Goal: Information Seeking & Learning: Learn about a topic

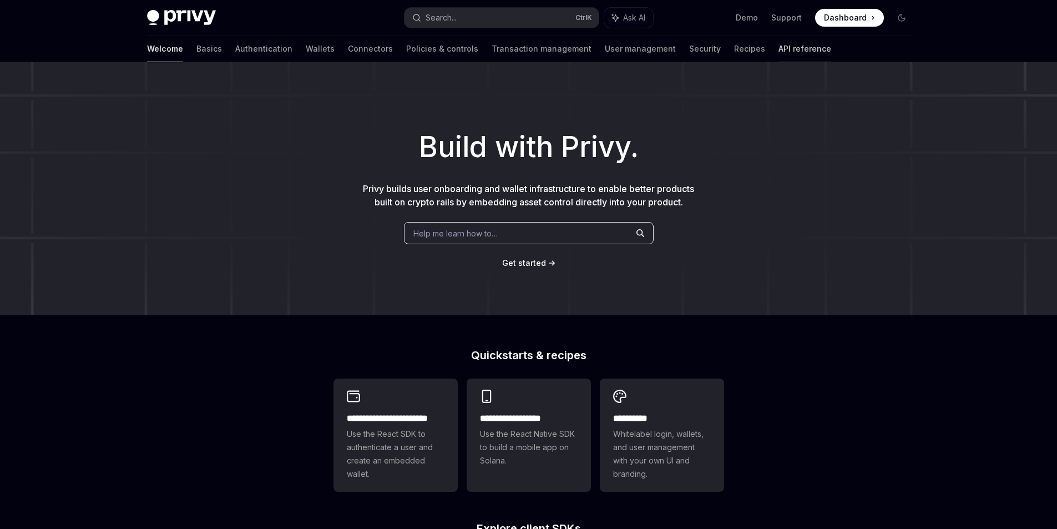
click at [779, 50] on link "API reference" at bounding box center [805, 49] width 53 height 27
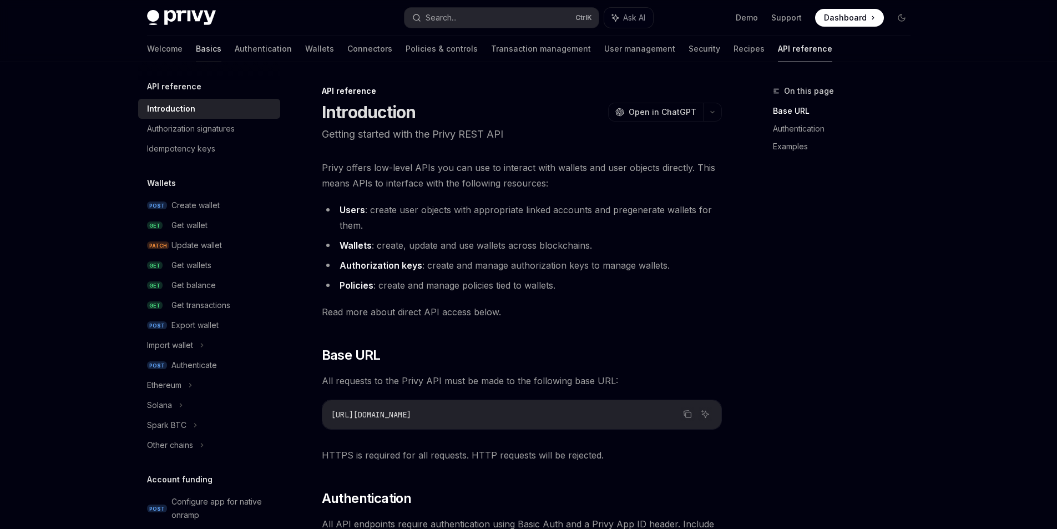
click at [196, 46] on link "Basics" at bounding box center [209, 49] width 26 height 27
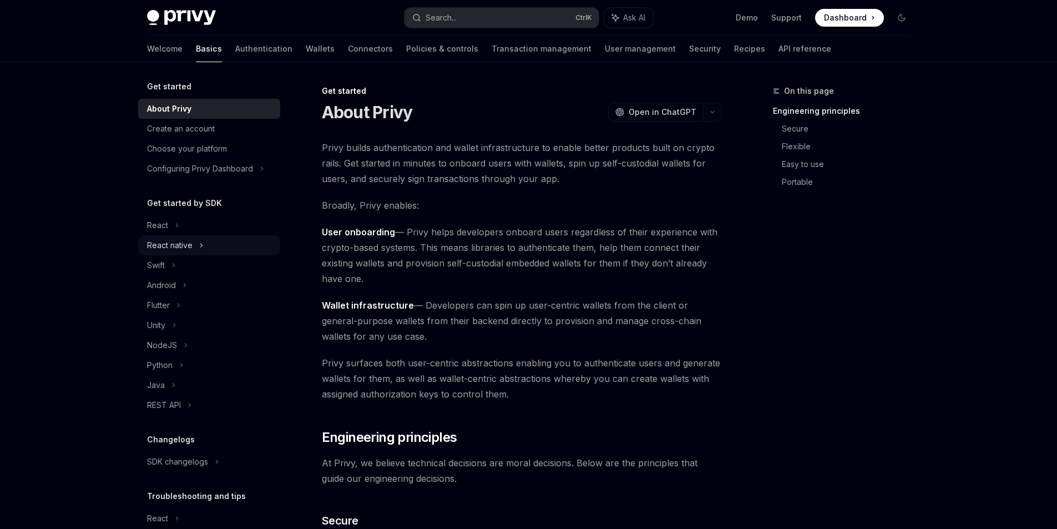
click at [183, 244] on div "React native" at bounding box center [170, 245] width 46 height 13
type textarea "*"
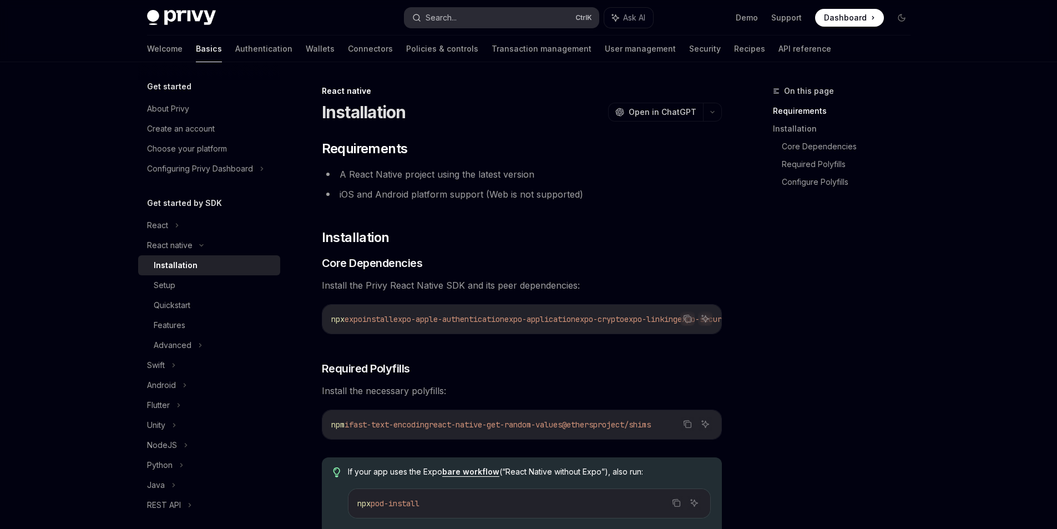
click at [478, 19] on button "Search... Ctrl K" at bounding box center [502, 18] width 194 height 20
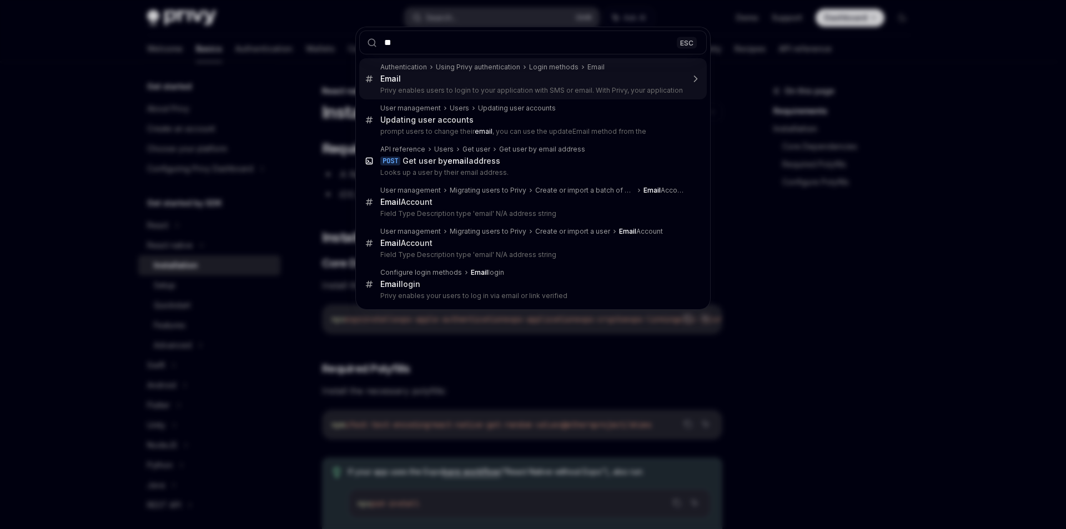
type input "*"
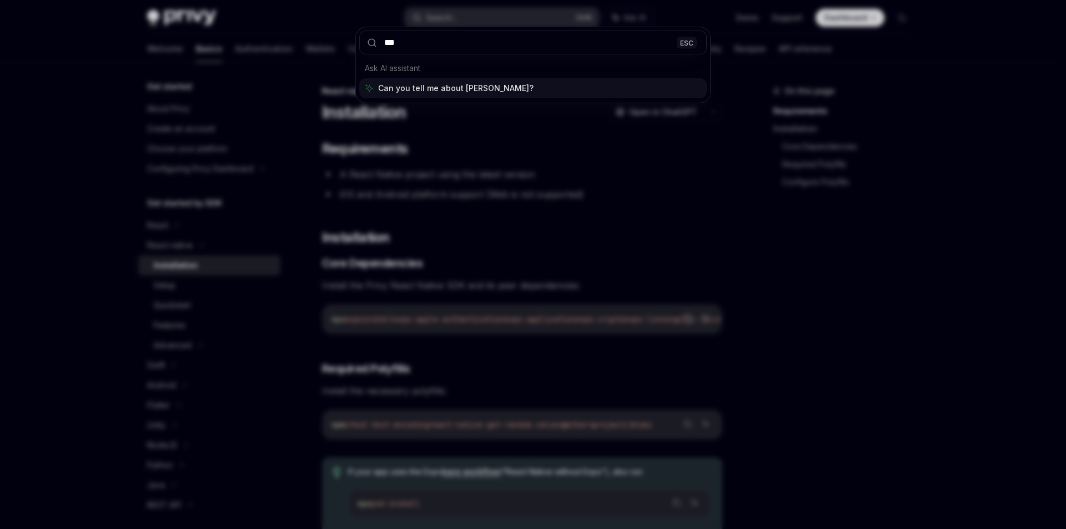
type input "****"
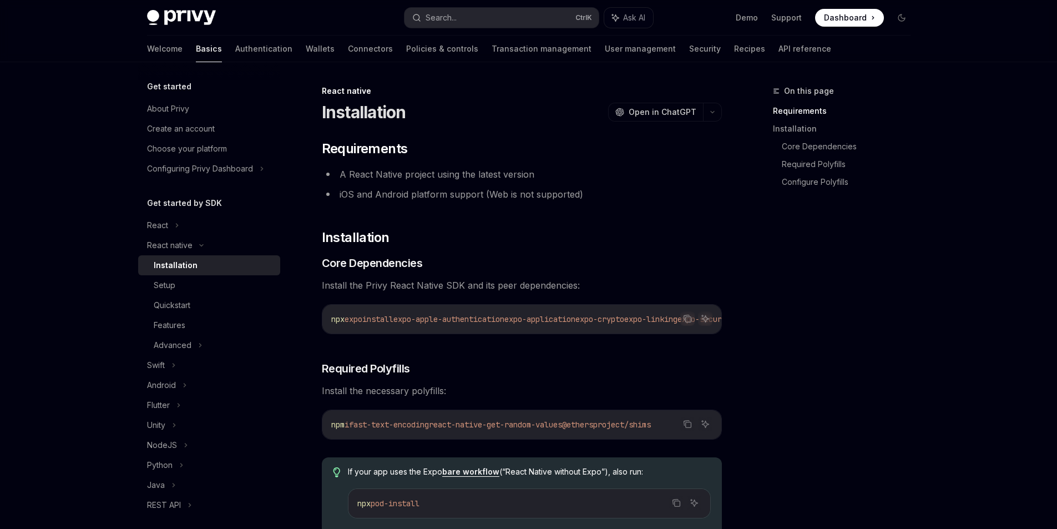
scroll to position [62, 0]
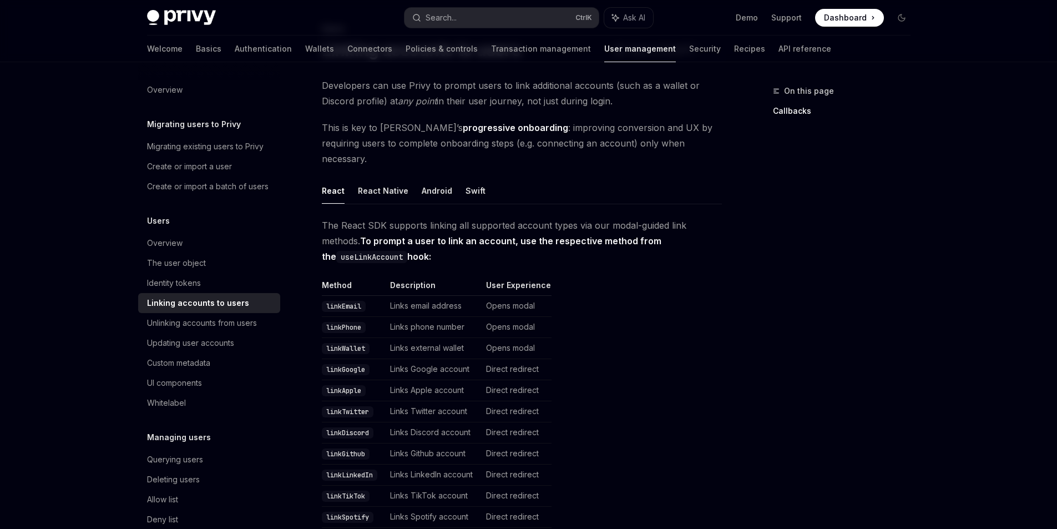
click at [518, 317] on td "Opens modal" at bounding box center [517, 327] width 70 height 21
click at [381, 178] on button "React Native" at bounding box center [383, 191] width 51 height 26
type textarea "*"
